Goal: Transaction & Acquisition: Download file/media

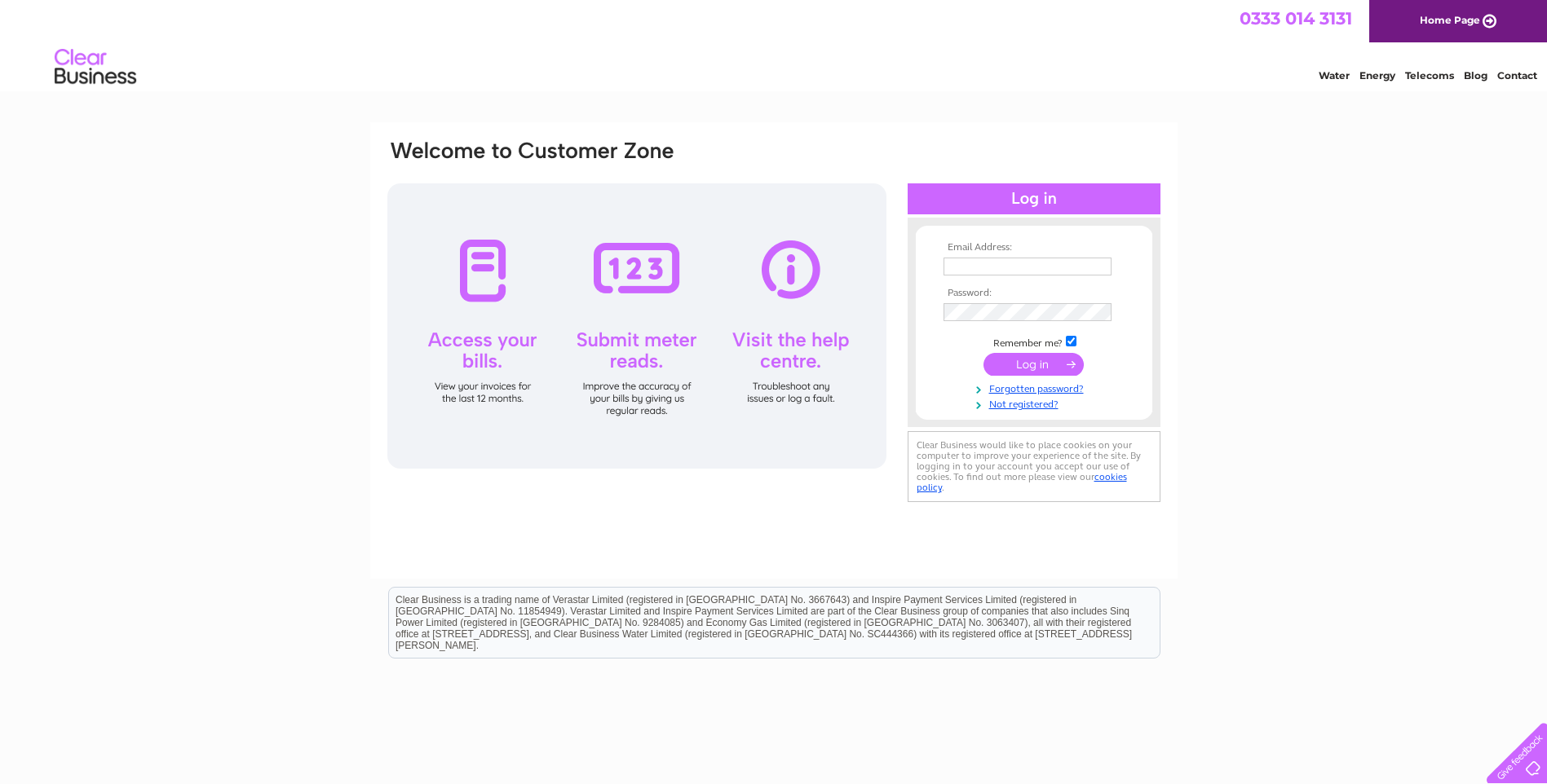
type input "[EMAIL_ADDRESS][DOMAIN_NAME]"
click at [1041, 368] on input "submit" at bounding box center [1033, 364] width 100 height 23
click at [1028, 369] on input "submit" at bounding box center [1033, 364] width 100 height 23
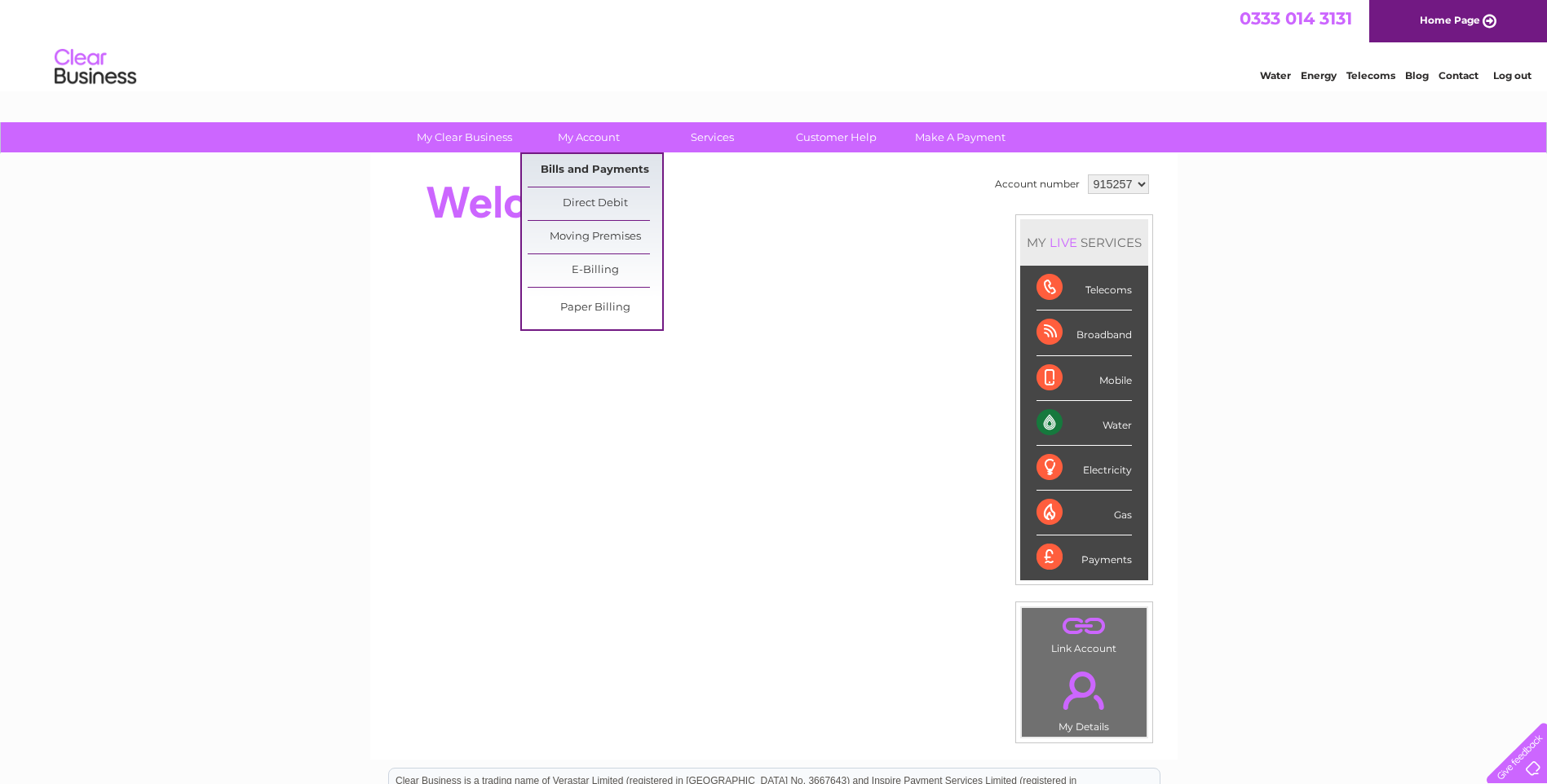
click at [568, 165] on link "Bills and Payments" at bounding box center [595, 170] width 135 height 33
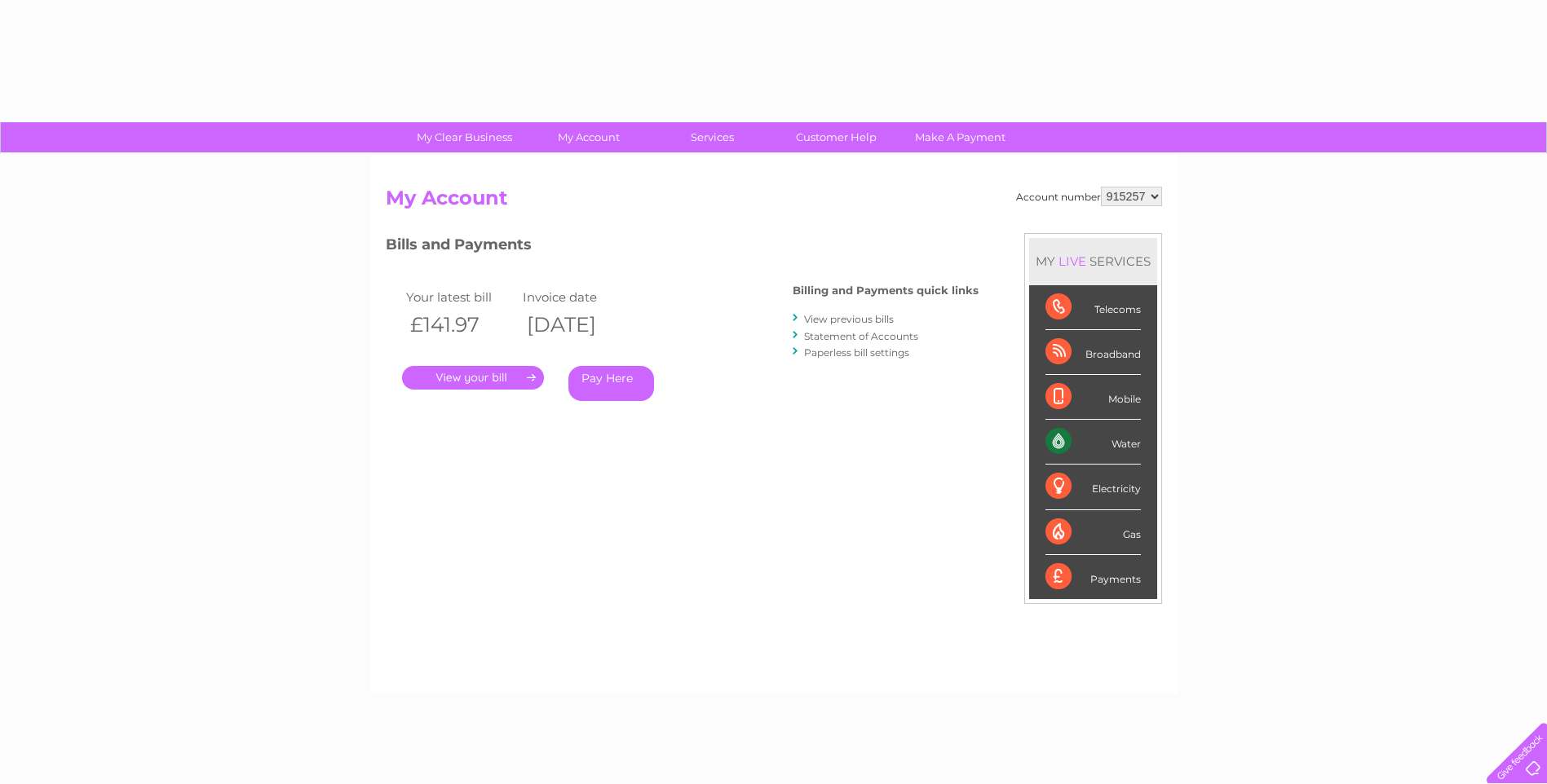
click at [487, 378] on link "." at bounding box center [473, 378] width 142 height 24
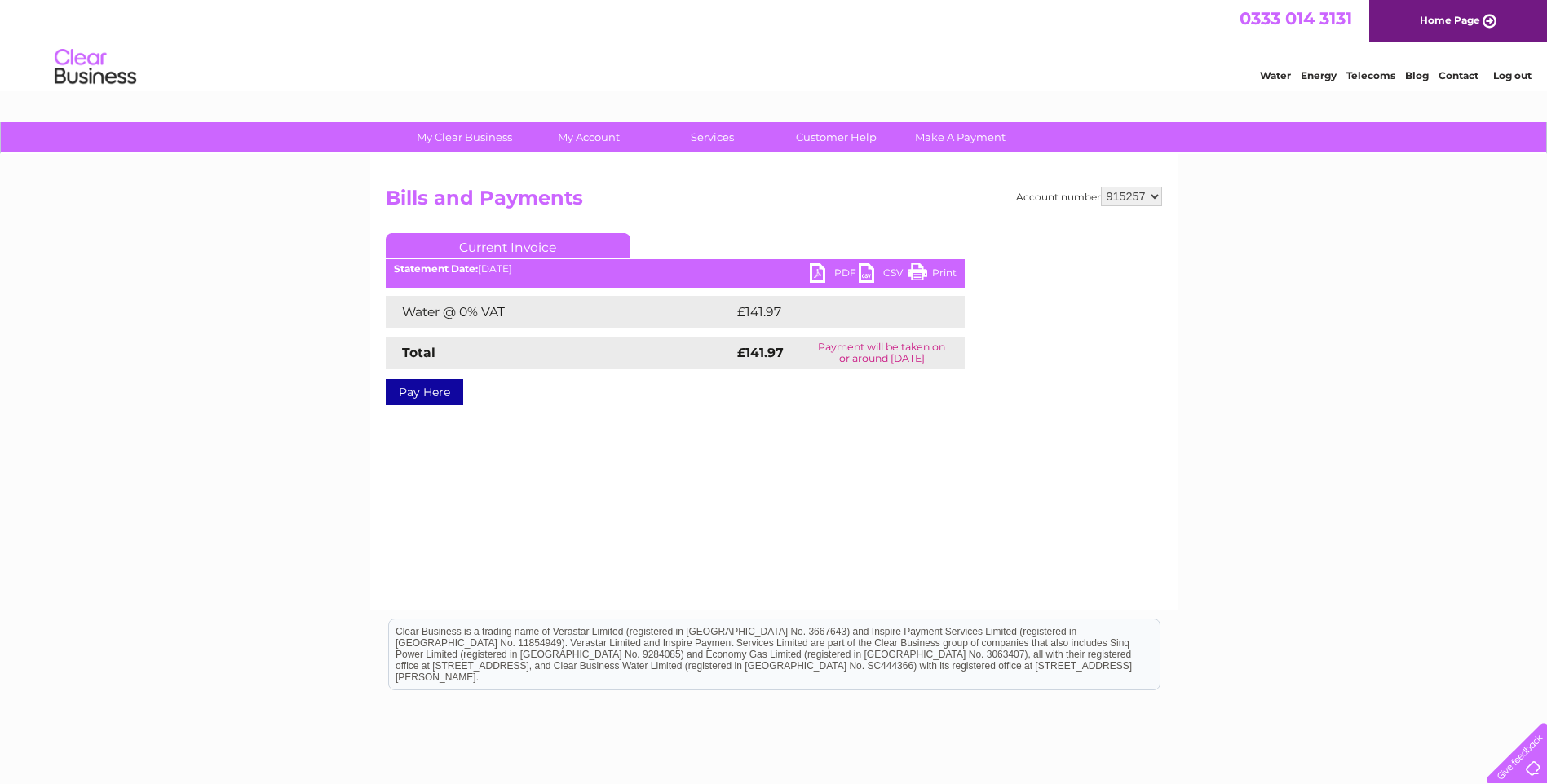
click at [833, 274] on link "PDF" at bounding box center [834, 275] width 49 height 24
